Goal: Information Seeking & Learning: Learn about a topic

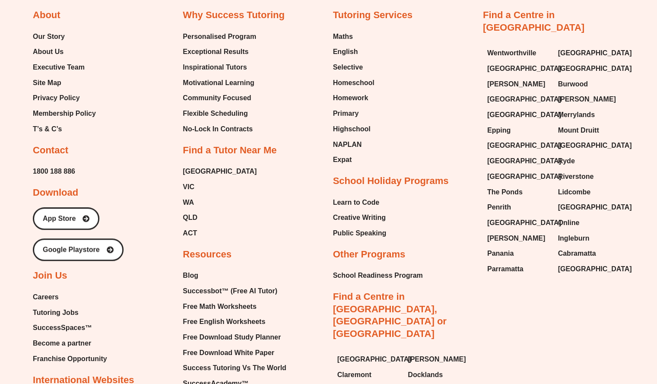
scroll to position [2244, 0]
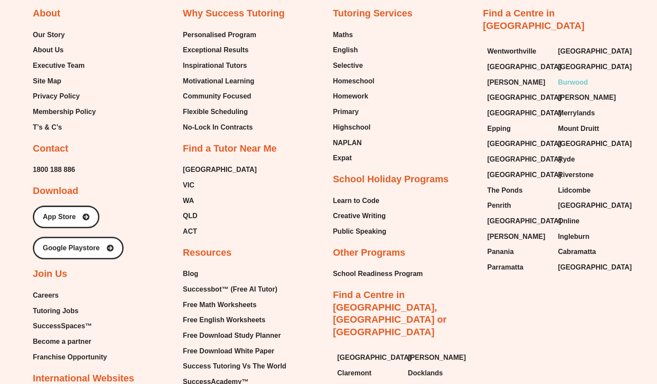
click at [578, 76] on span "Burwood" at bounding box center [573, 82] width 30 height 13
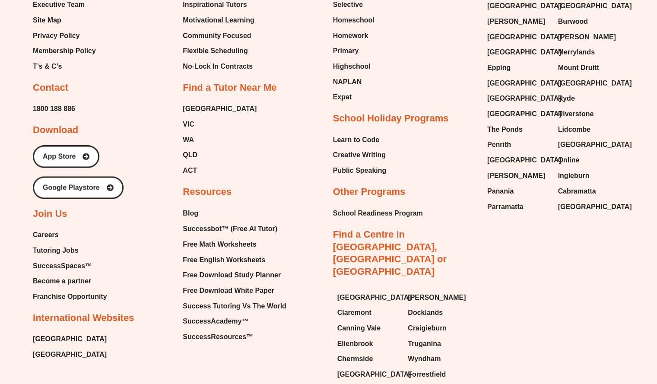
scroll to position [2765, 0]
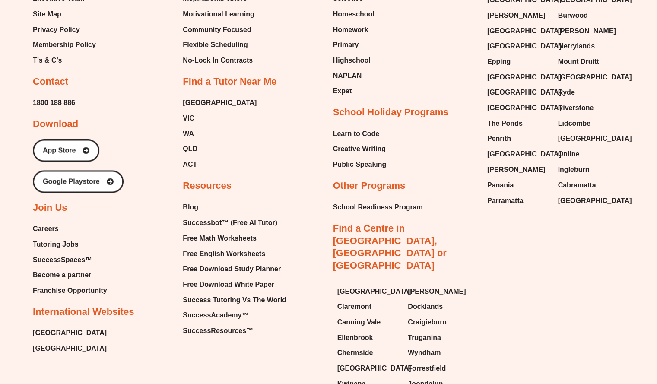
click at [45, 244] on span "Tutoring Jobs" at bounding box center [55, 244] width 45 height 13
click at [54, 230] on span "Careers" at bounding box center [46, 229] width 26 height 13
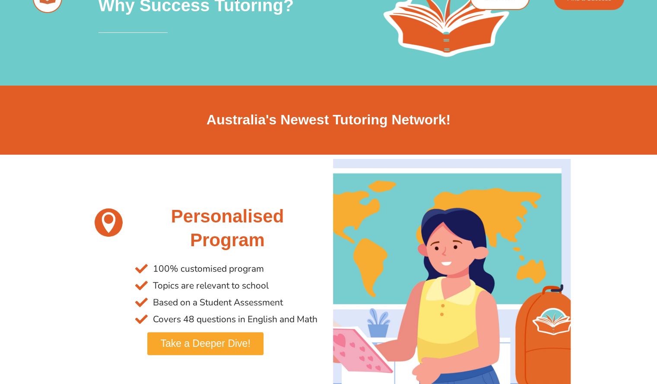
scroll to position [0, 0]
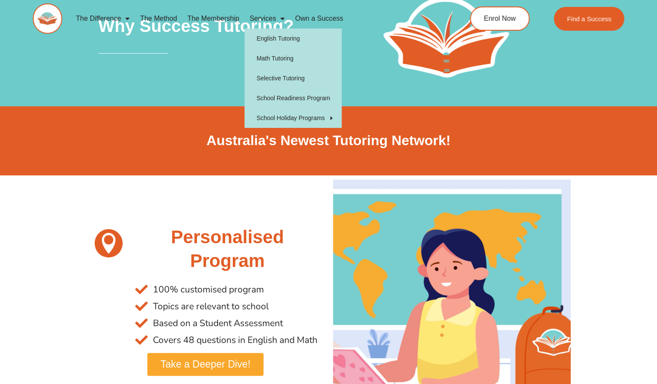
click at [264, 18] on link "Services" at bounding box center [267, 19] width 45 height 20
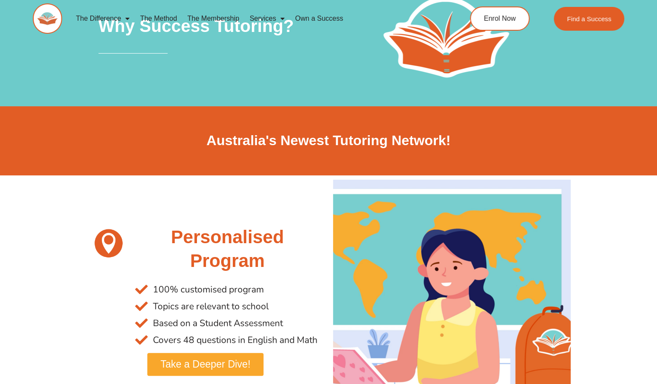
click at [265, 20] on link "Services" at bounding box center [267, 19] width 45 height 20
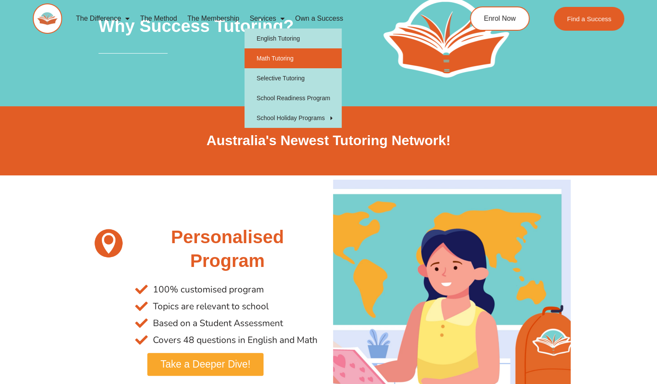
click at [269, 60] on link "Math Tutoring" at bounding box center [293, 58] width 97 height 20
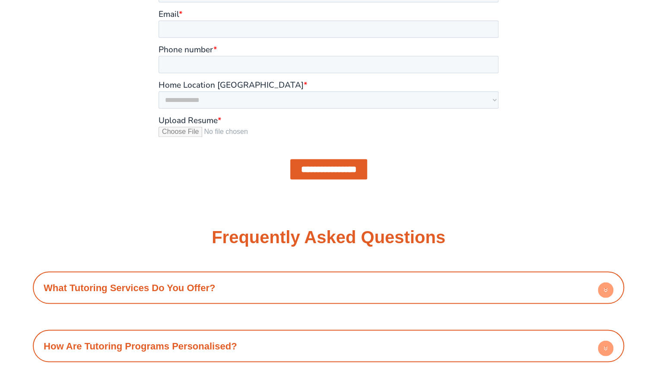
scroll to position [1008, 0]
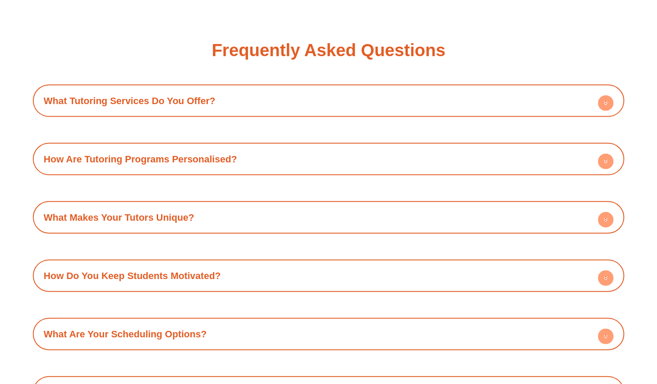
click at [285, 99] on h4 "What Tutoring Services Do You Offer?" at bounding box center [328, 101] width 583 height 24
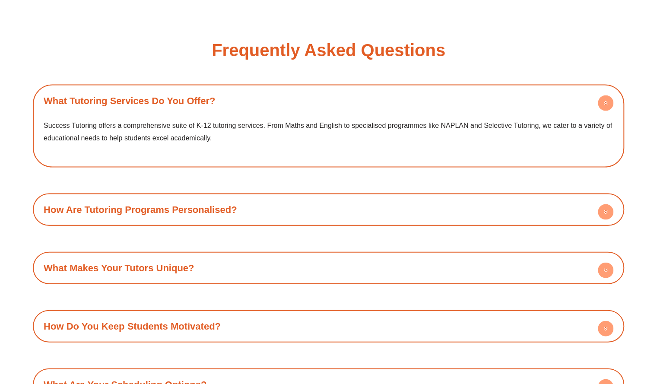
click at [284, 99] on h4 "What Tutoring Services Do You Offer?" at bounding box center [328, 101] width 583 height 24
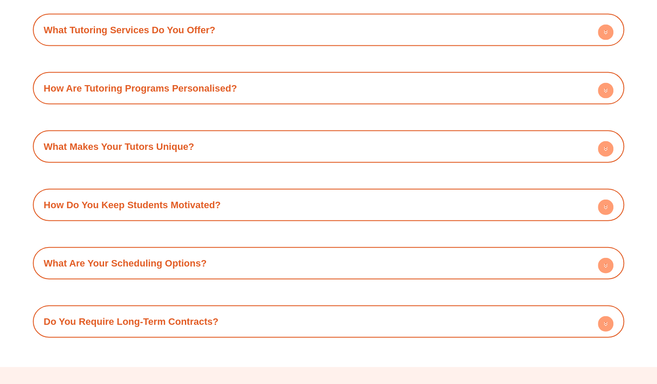
scroll to position [1096, 0]
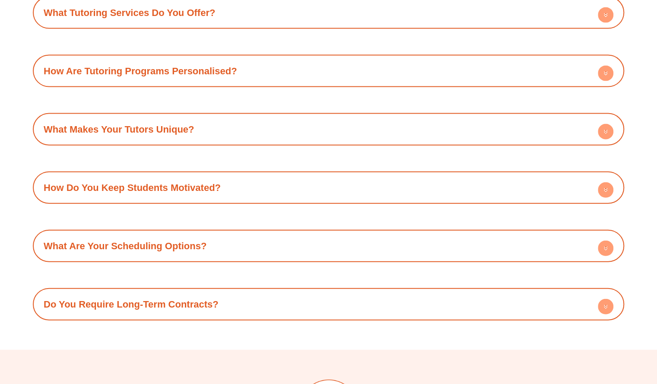
click at [209, 249] on h4 "What Are Your Scheduling Options?" at bounding box center [328, 246] width 583 height 24
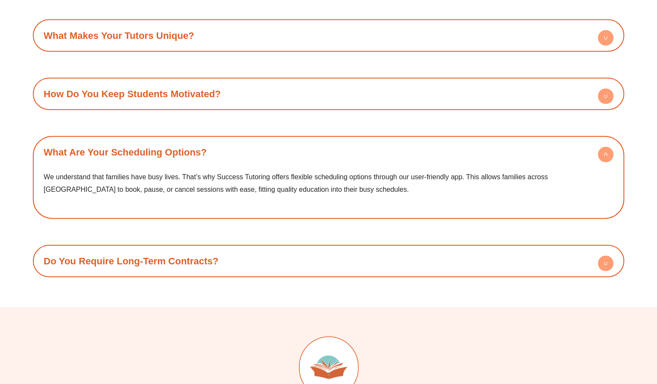
scroll to position [1192, 0]
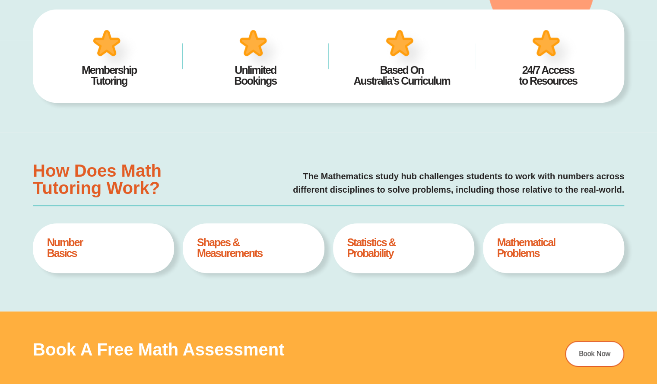
type input "*"
